Goal: Find specific page/section: Find specific page/section

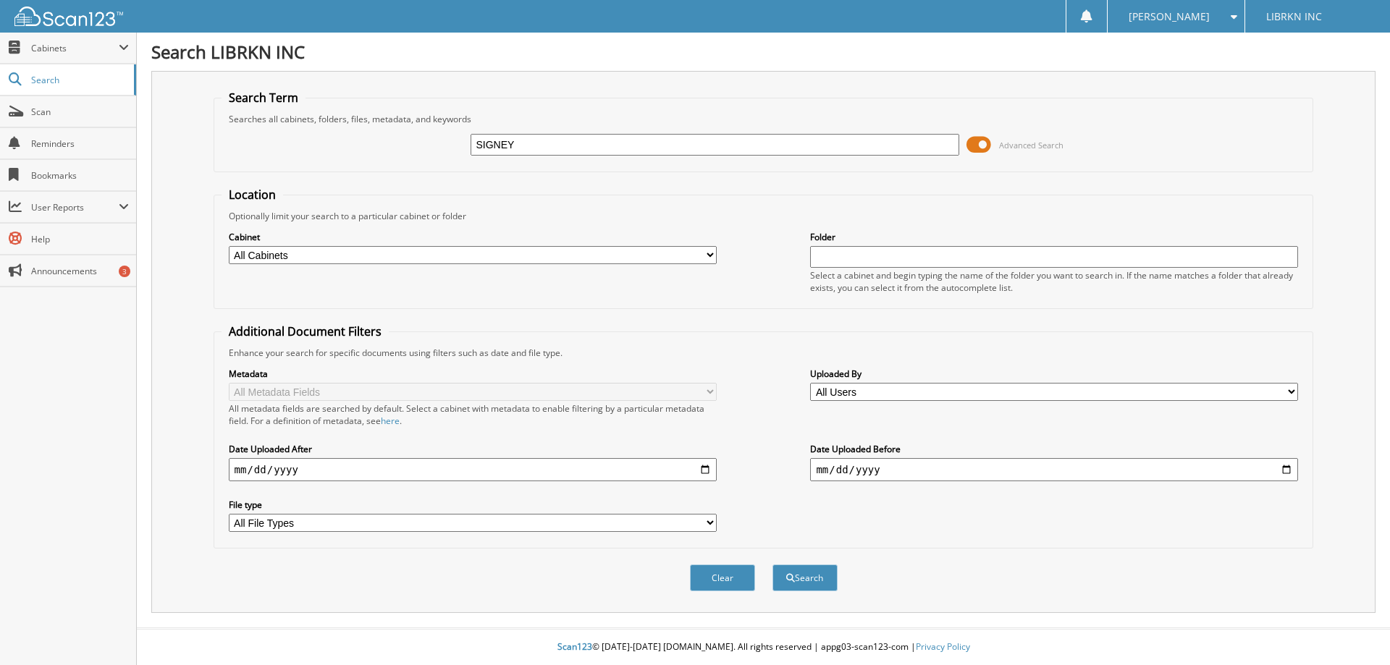
type input "SIGNEY"
click at [772, 565] on button "Search" at bounding box center [804, 578] width 65 height 27
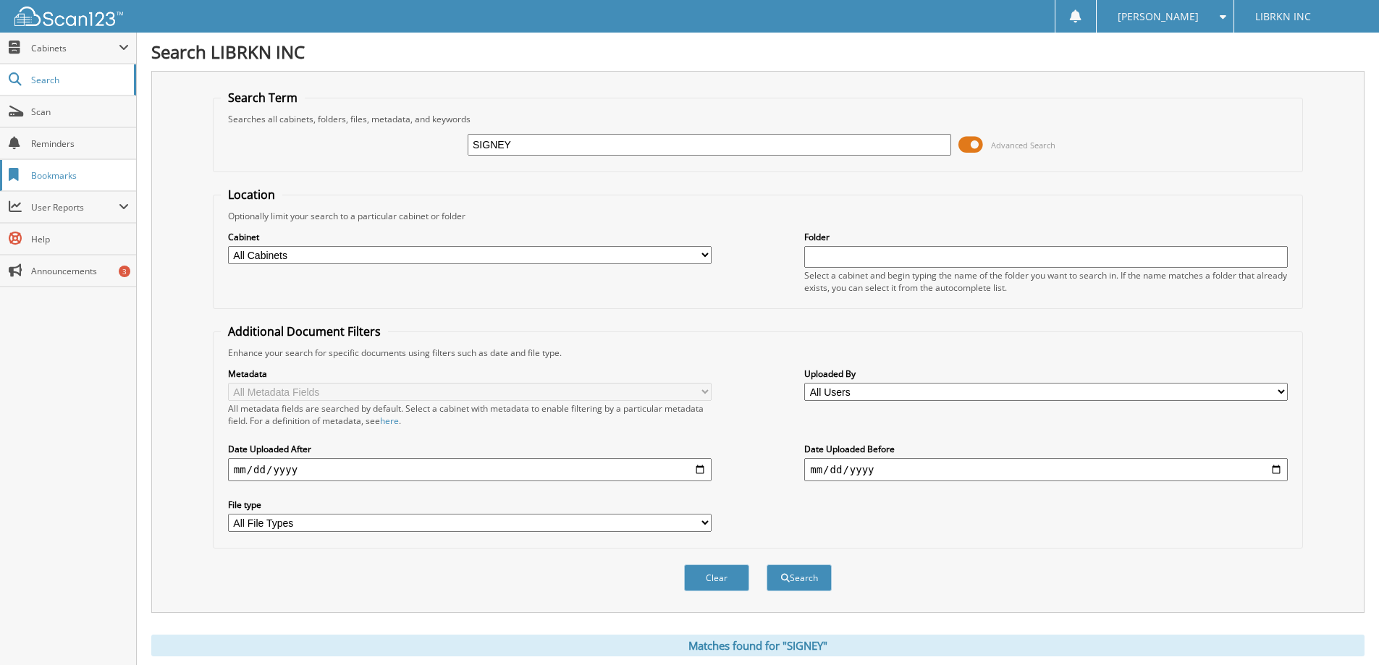
drag, startPoint x: 518, startPoint y: 143, endPoint x: 0, endPoint y: 186, distance: 519.4
click at [0, 186] on body "[PERSON_NAME] Settings Logout LIBRKN INC Close Cabinets Scan" at bounding box center [689, 503] width 1379 height 1006
type input "SIGNY"
click at [767, 565] on button "Search" at bounding box center [799, 578] width 65 height 27
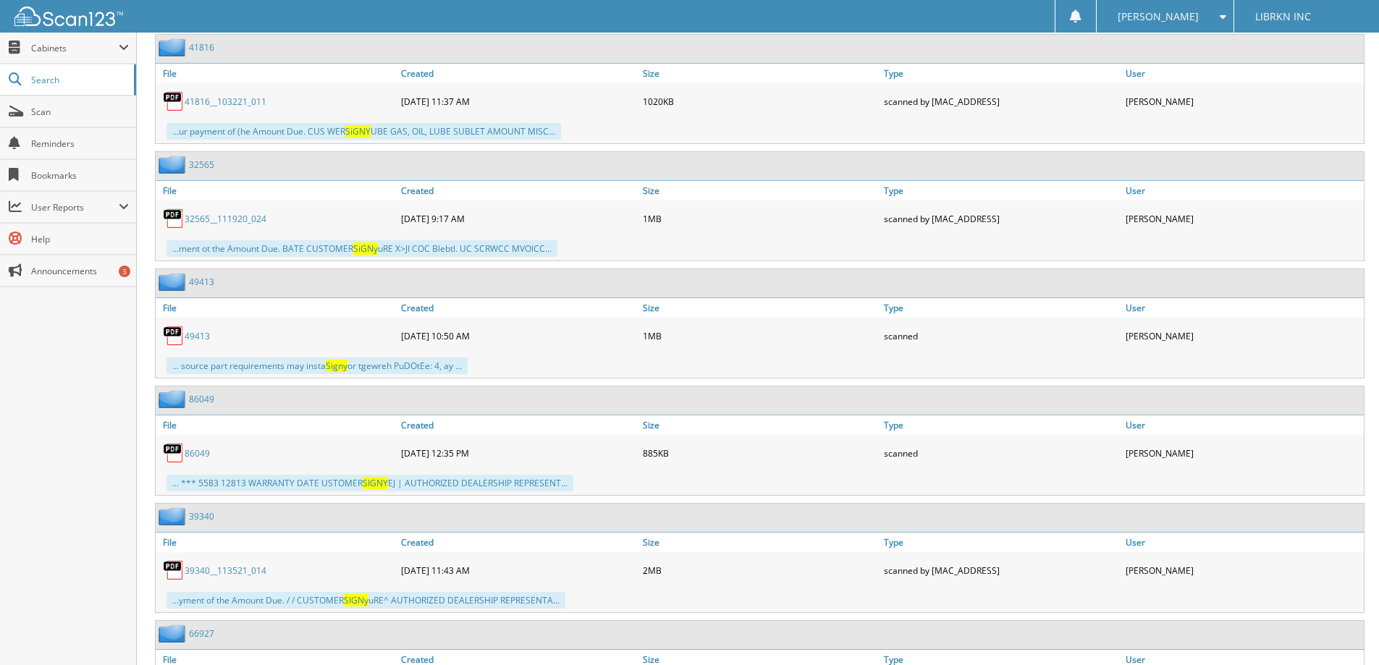
scroll to position [2290, 0]
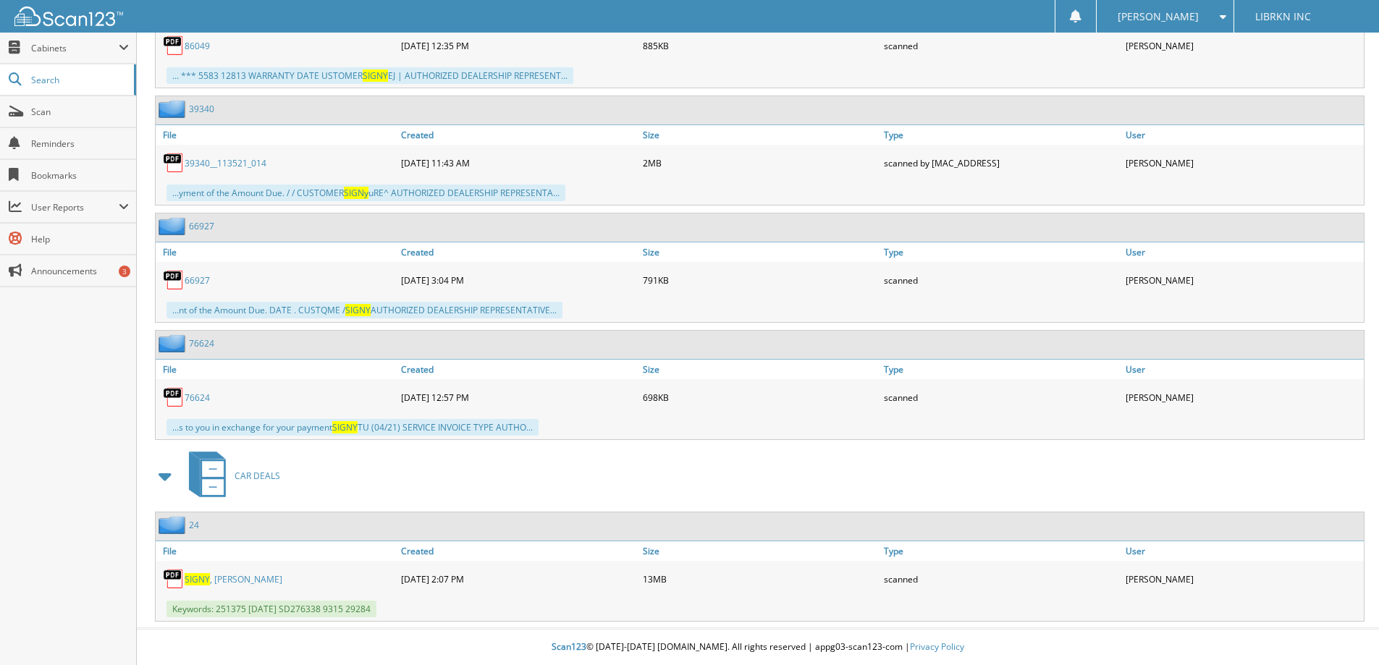
click at [237, 580] on link "SIGNY , ERICKSON" at bounding box center [234, 579] width 98 height 12
